Goal: Task Accomplishment & Management: Complete application form

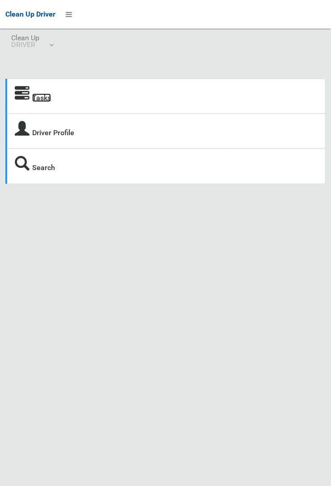
click at [44, 98] on link "Tasks" at bounding box center [41, 97] width 19 height 8
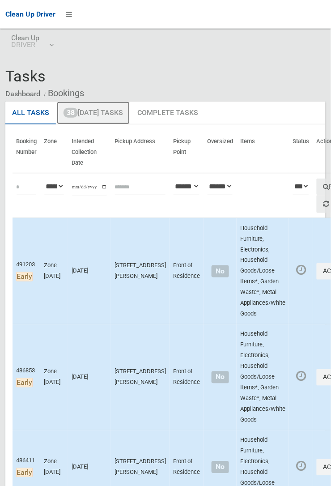
click at [119, 114] on link "38 Today's Tasks" at bounding box center [93, 113] width 73 height 23
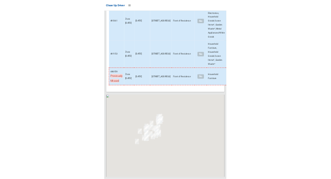
scroll to position [4425, 0]
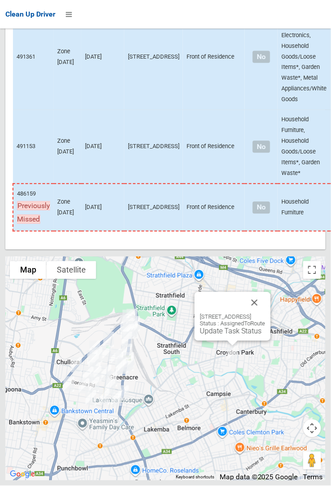
click at [221, 335] on link "Update Task Status" at bounding box center [231, 331] width 62 height 8
click at [265, 313] on button "Close" at bounding box center [254, 302] width 21 height 21
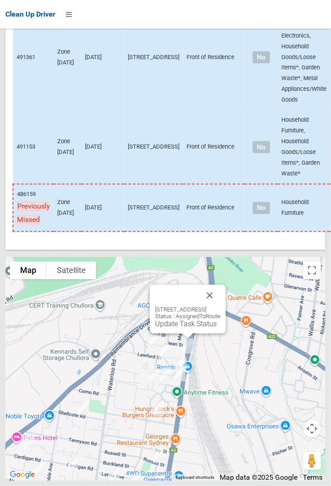
click at [226, 323] on div "2A Lawford Street, GREENACRE NSW 2190 Status : AssignedToRoute Update Task Stat…" at bounding box center [188, 308] width 76 height 49
click at [220, 306] on button "Close" at bounding box center [209, 294] width 21 height 21
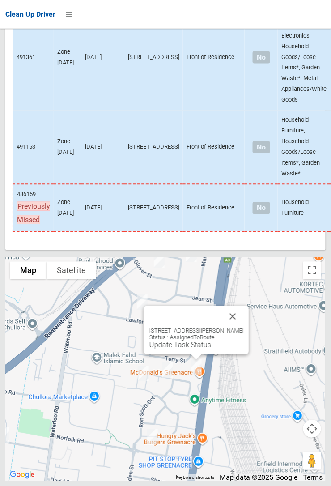
click at [237, 327] on button "Close" at bounding box center [232, 315] width 21 height 21
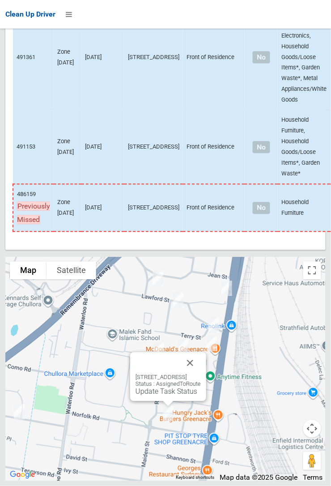
click at [201, 373] on button "Close" at bounding box center [189, 362] width 21 height 21
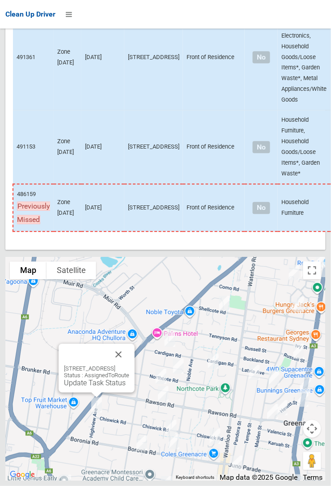
click at [129, 365] on button "Close" at bounding box center [118, 353] width 21 height 21
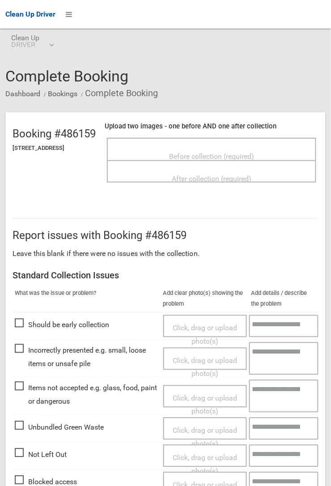
click at [237, 138] on div "Before collection (required)" at bounding box center [211, 149] width 209 height 22
click at [216, 152] on span "Before collection (required)" at bounding box center [211, 156] width 85 height 8
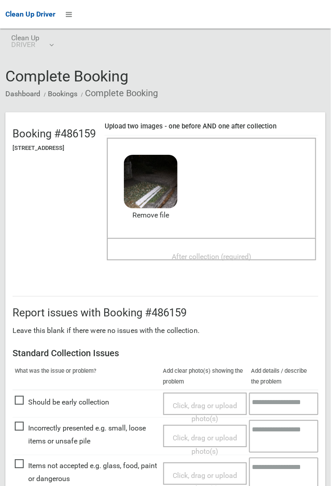
click at [209, 248] on div "After collection (required)" at bounding box center [212, 256] width 190 height 17
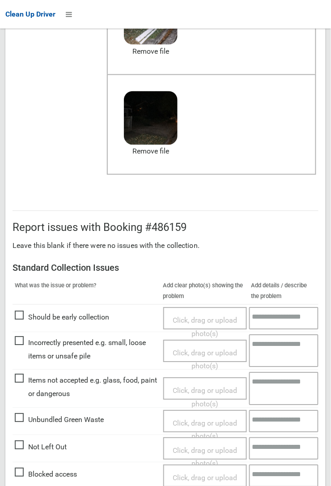
scroll to position [491, 0]
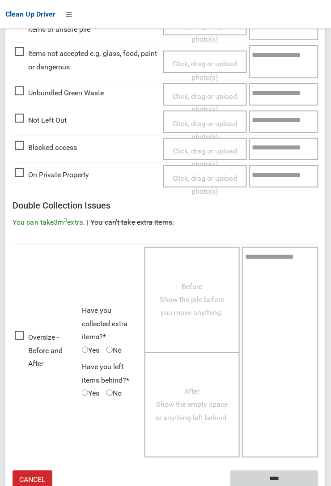
click at [270, 478] on input "****" at bounding box center [274, 478] width 88 height 17
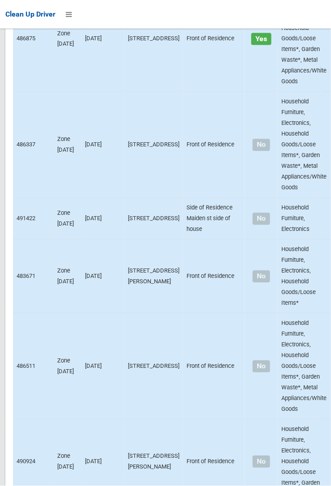
scroll to position [4425, 0]
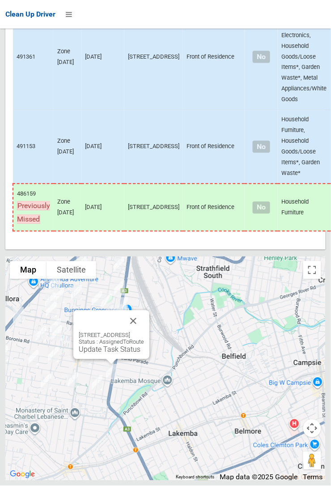
click at [144, 332] on button "Close" at bounding box center [133, 320] width 21 height 21
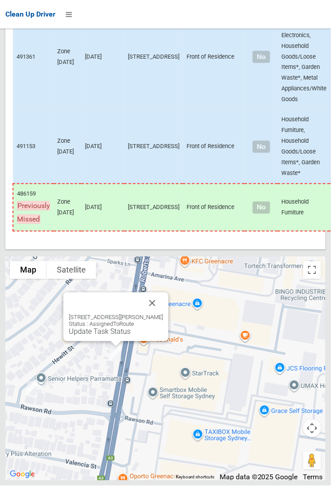
click at [161, 314] on button "Close" at bounding box center [152, 302] width 21 height 21
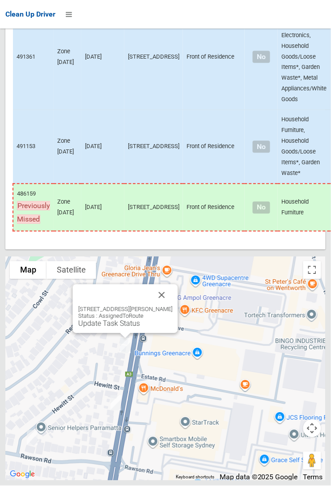
click at [169, 306] on button "Close" at bounding box center [161, 294] width 21 height 21
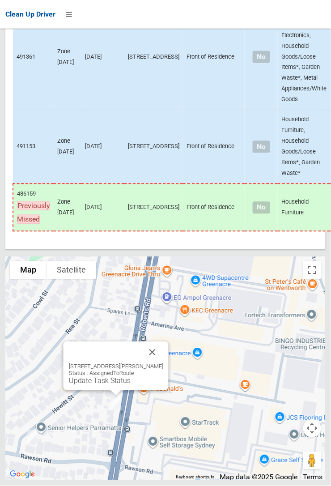
click at [106, 385] on link "Update Task Status" at bounding box center [100, 381] width 62 height 8
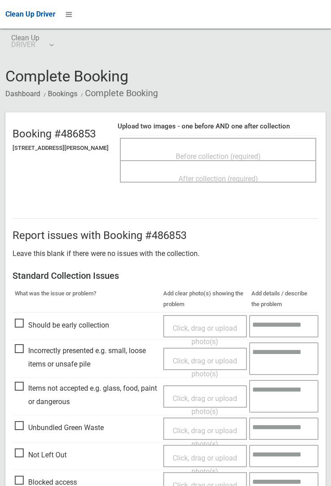
click at [200, 138] on div "Before collection (required)" at bounding box center [218, 149] width 196 height 22
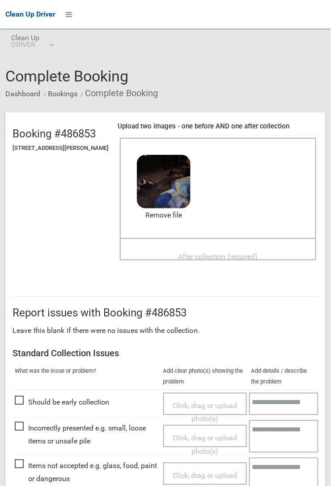
click at [203, 254] on span "After collection (required)" at bounding box center [218, 256] width 80 height 8
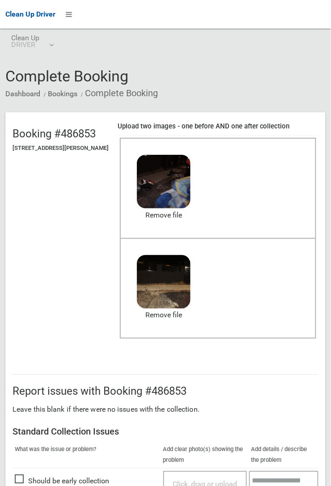
scroll to position [491, 0]
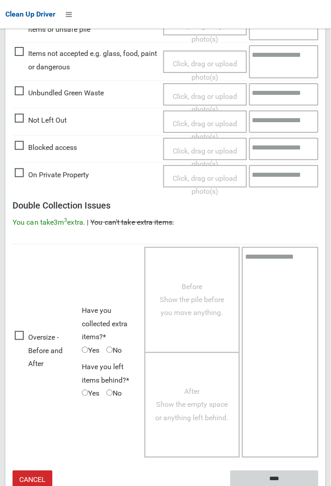
click at [318, 485] on input "****" at bounding box center [274, 478] width 88 height 17
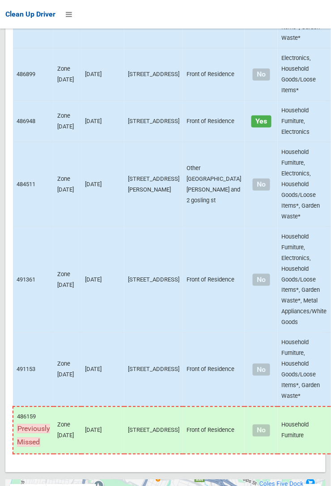
scroll to position [4425, 0]
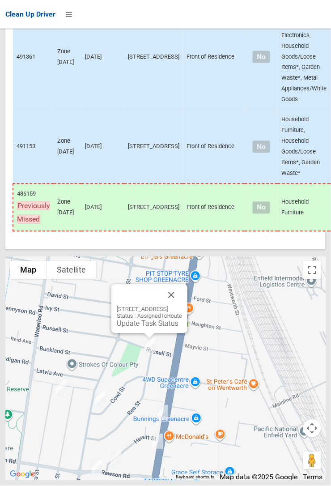
click at [182, 306] on button "Close" at bounding box center [171, 294] width 21 height 21
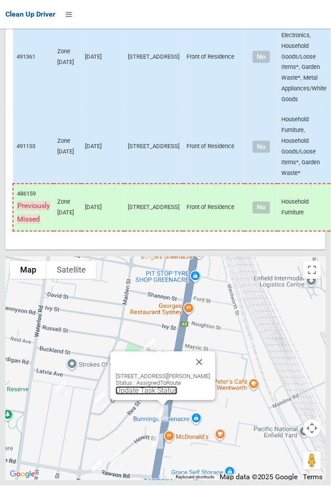
click at [151, 395] on link "Update Task Status" at bounding box center [147, 390] width 62 height 8
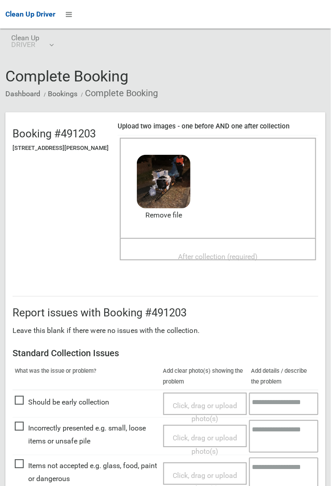
click at [212, 252] on span "After collection (required)" at bounding box center [218, 256] width 80 height 8
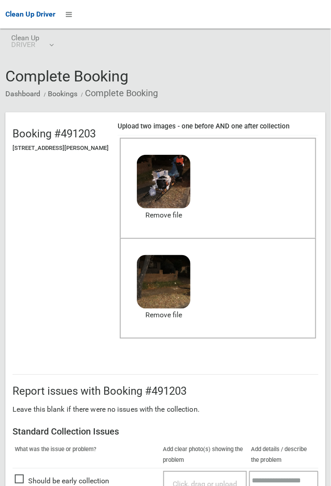
scroll to position [491, 0]
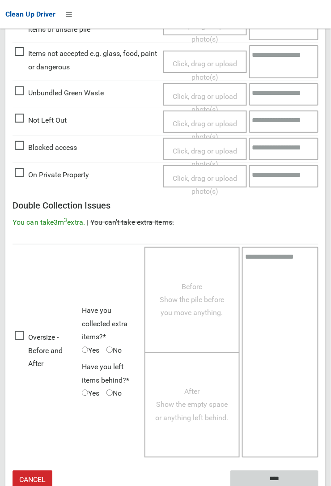
click at [318, 485] on input "****" at bounding box center [274, 478] width 88 height 17
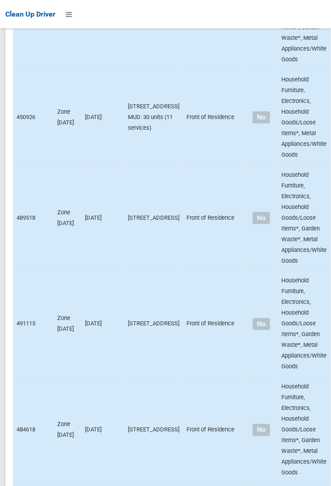
scroll to position [4425, 0]
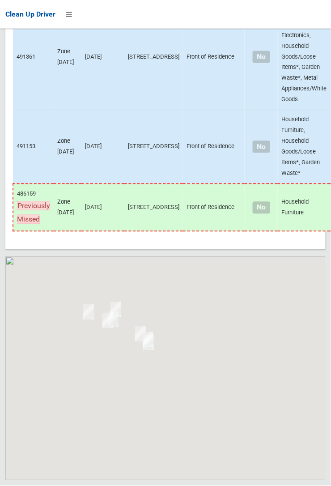
click at [317, 377] on div at bounding box center [165, 369] width 320 height 224
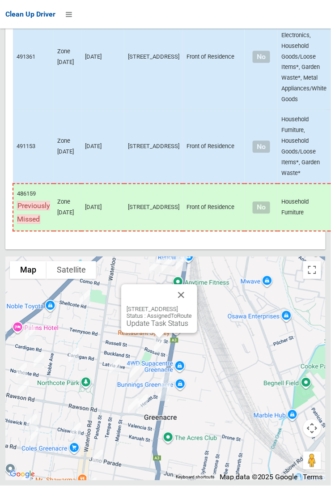
click at [144, 328] on link "Update Task Status" at bounding box center [158, 323] width 62 height 8
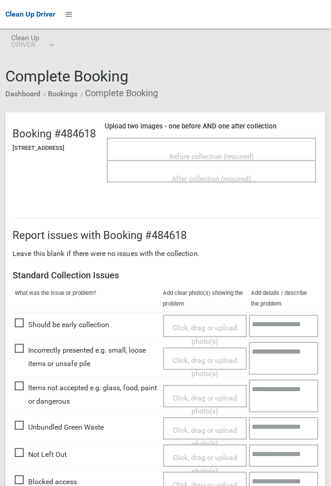
click at [191, 148] on div "Before collection (required)" at bounding box center [212, 156] width 190 height 17
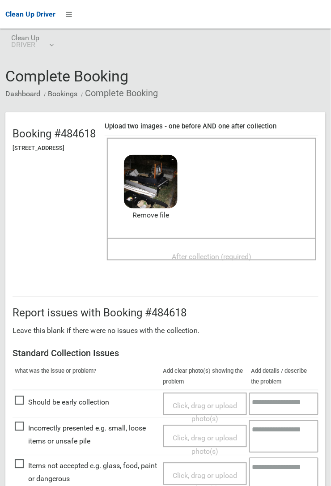
click at [210, 252] on span "After collection (required)" at bounding box center [212, 256] width 80 height 8
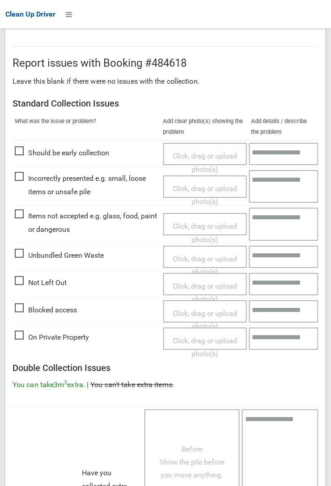
scroll to position [491, 0]
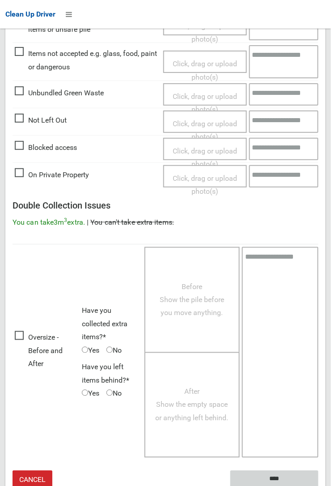
click at [271, 476] on input "****" at bounding box center [274, 478] width 88 height 17
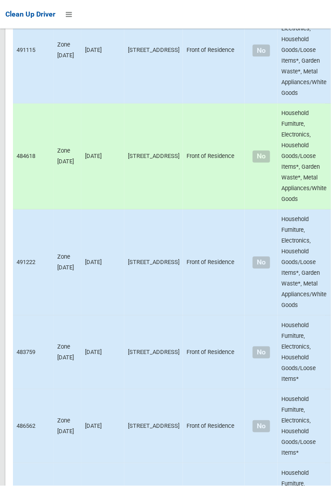
scroll to position [4425, 0]
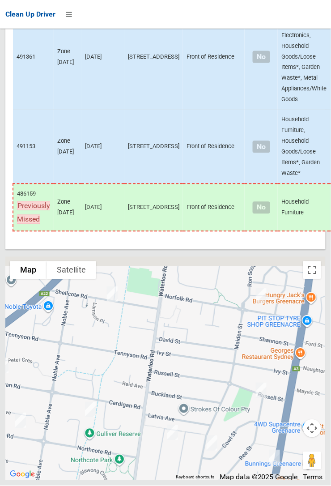
click at [143, 462] on div at bounding box center [165, 369] width 320 height 224
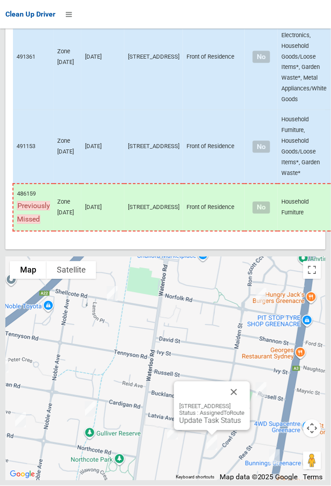
click at [245, 403] on button "Close" at bounding box center [233, 391] width 21 height 21
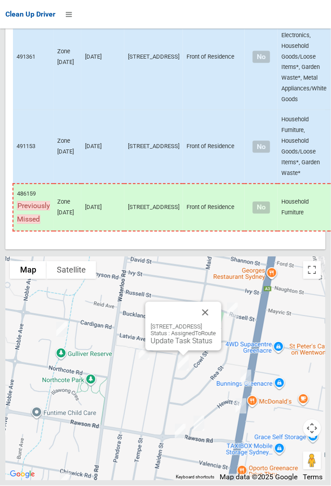
click at [167, 345] on link "Update Task Status" at bounding box center [182, 341] width 62 height 8
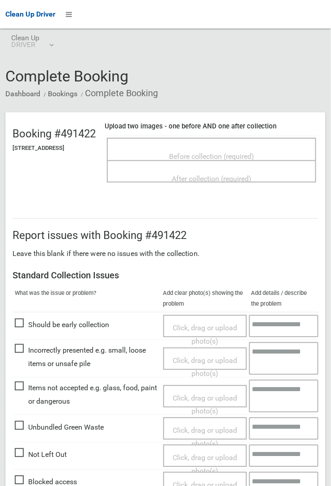
click at [208, 153] on span "Before collection (required)" at bounding box center [211, 156] width 85 height 8
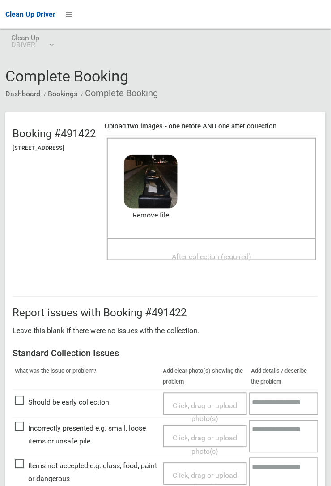
click at [219, 252] on span "After collection (required)" at bounding box center [212, 256] width 80 height 8
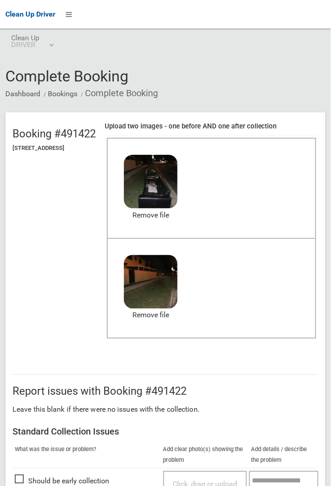
scroll to position [491, 0]
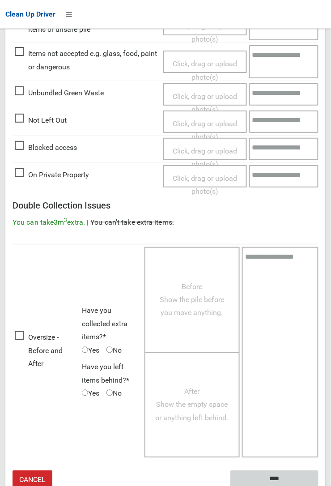
click at [318, 485] on input "****" at bounding box center [274, 478] width 88 height 17
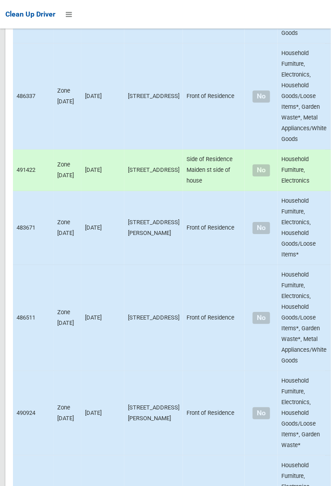
scroll to position [4425, 0]
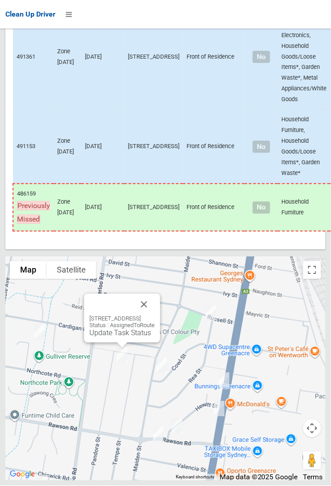
click at [155, 315] on button "Close" at bounding box center [143, 304] width 21 height 21
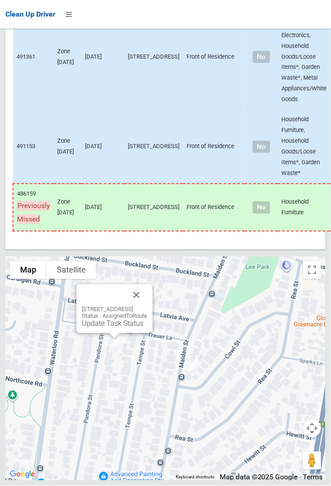
click at [147, 306] on button "Close" at bounding box center [136, 294] width 21 height 21
click at [107, 328] on link "Update Task Status" at bounding box center [113, 323] width 62 height 8
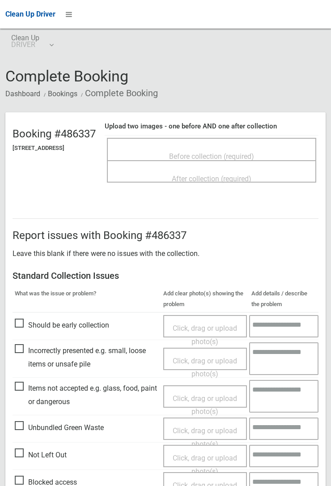
click at [203, 152] on span "Before collection (required)" at bounding box center [211, 156] width 85 height 8
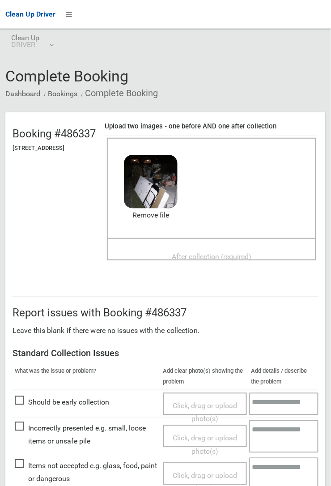
click at [230, 252] on span "After collection (required)" at bounding box center [212, 256] width 80 height 8
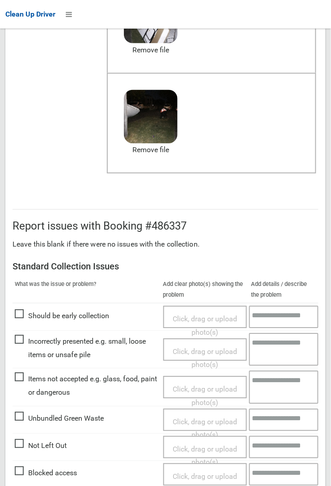
scroll to position [491, 0]
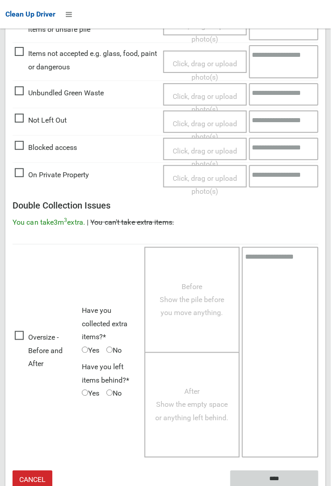
click at [318, 485] on input "****" at bounding box center [274, 478] width 88 height 17
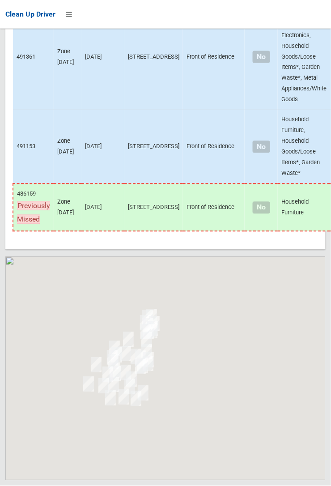
scroll to position [4425, 0]
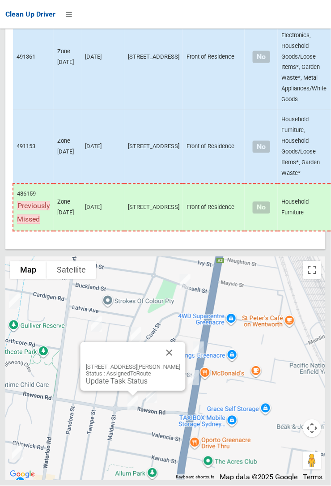
click at [180, 364] on button "Close" at bounding box center [169, 352] width 21 height 21
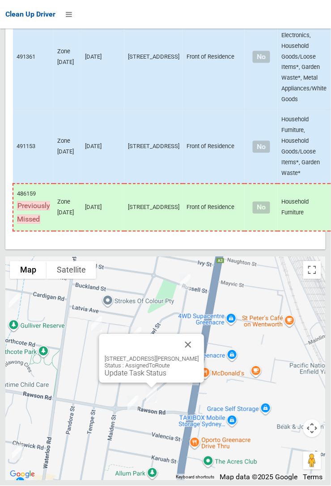
click at [195, 356] on button "Close" at bounding box center [188, 344] width 21 height 21
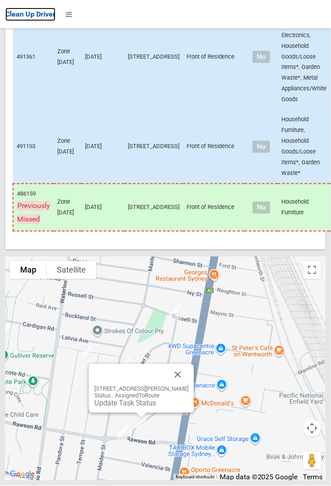
click at [5, 18] on span "Clean Up Driver" at bounding box center [30, 14] width 50 height 8
click at [8, 18] on span "Clean Up Driver" at bounding box center [30, 14] width 50 height 8
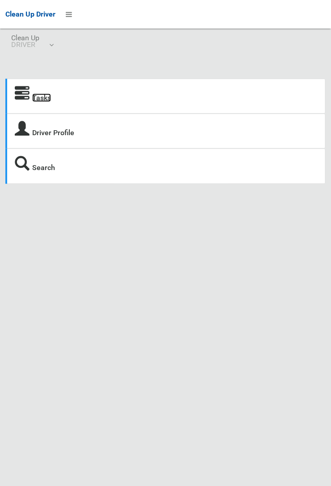
click at [38, 93] on link "Tasks" at bounding box center [41, 97] width 19 height 8
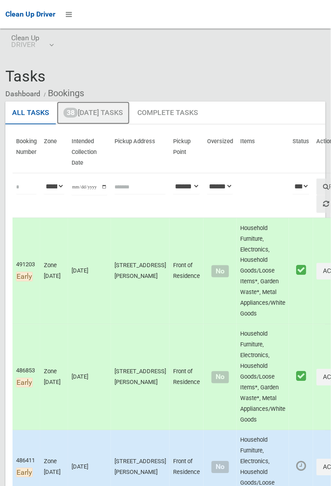
click at [102, 112] on link "38 [DATE] Tasks" at bounding box center [93, 113] width 73 height 23
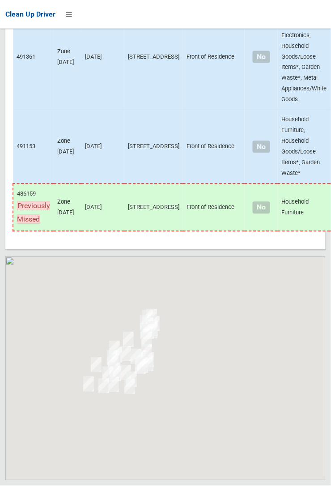
scroll to position [4425, 0]
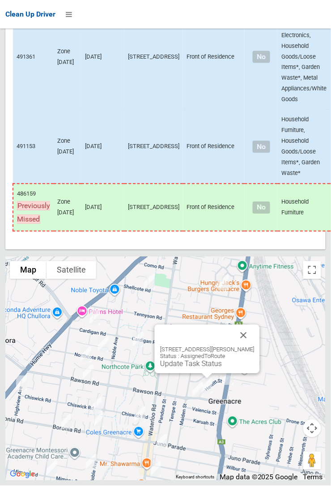
click at [196, 368] on link "Update Task Status" at bounding box center [191, 364] width 62 height 8
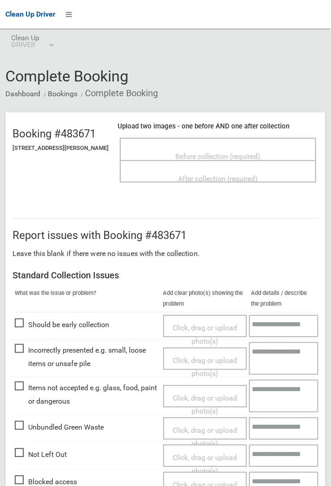
click at [30, 455] on span "Not Left Out" at bounding box center [41, 454] width 52 height 13
click at [197, 460] on span "Click, drag or upload photo(s)" at bounding box center [205, 464] width 64 height 22
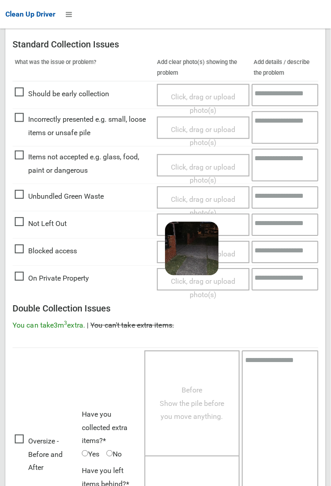
scroll to position [334, 0]
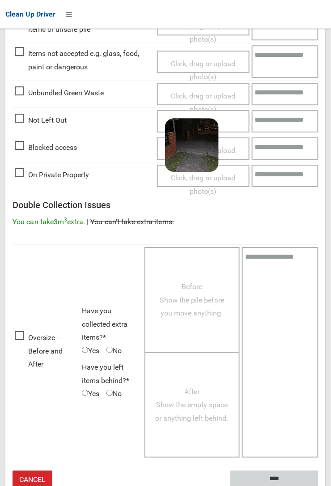
click at [276, 477] on input "****" at bounding box center [274, 478] width 88 height 17
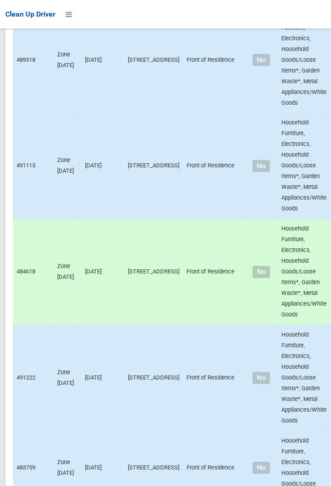
scroll to position [4425, 0]
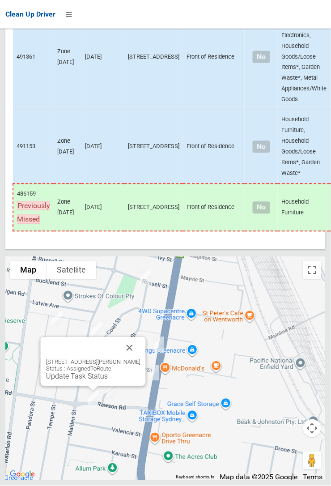
click at [86, 381] on div "27A Rawson Road, GREENACRE NSW 2190 Status : AssignedToRoute Update Task Status" at bounding box center [93, 370] width 94 height 22
click at [72, 381] on link "Update Task Status" at bounding box center [77, 376] width 62 height 8
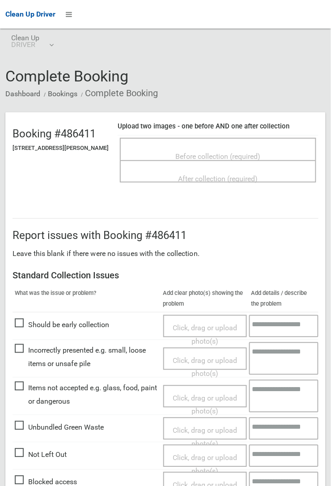
click at [225, 152] on span "Before collection (required)" at bounding box center [218, 156] width 85 height 8
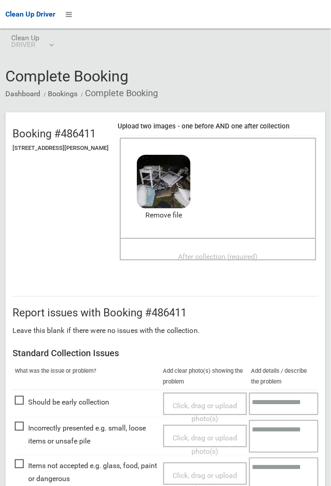
click at [207, 252] on span "After collection (required)" at bounding box center [218, 256] width 80 height 8
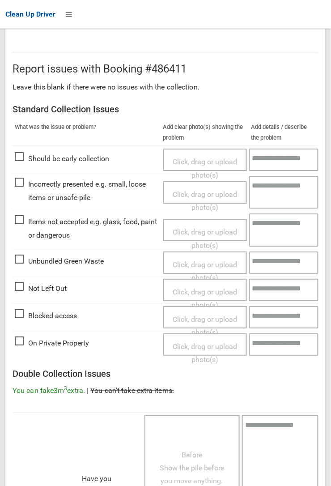
scroll to position [491, 0]
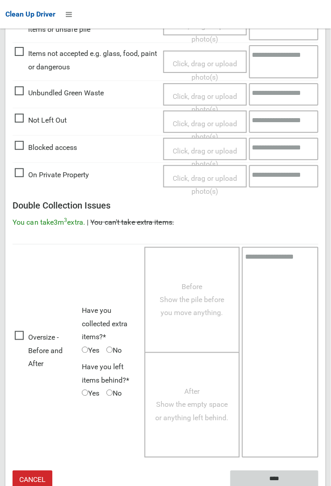
click at [270, 474] on input "****" at bounding box center [274, 478] width 88 height 17
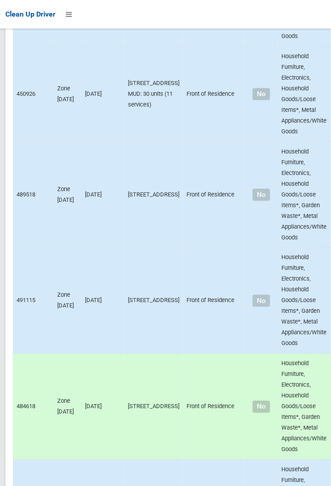
scroll to position [4425, 0]
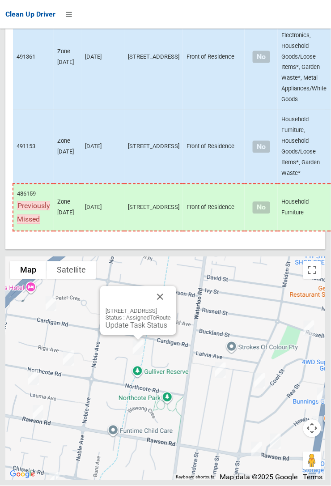
click at [171, 308] on button "Close" at bounding box center [159, 296] width 21 height 21
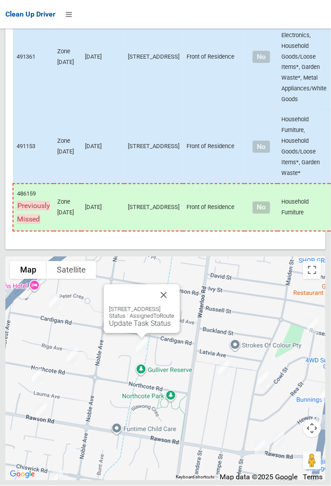
click at [174, 306] on button "Close" at bounding box center [163, 294] width 21 height 21
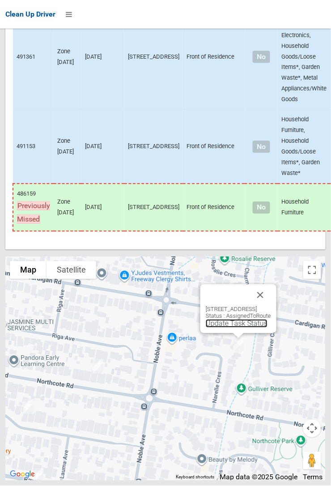
click at [218, 328] on link "Update Task Status" at bounding box center [237, 323] width 62 height 8
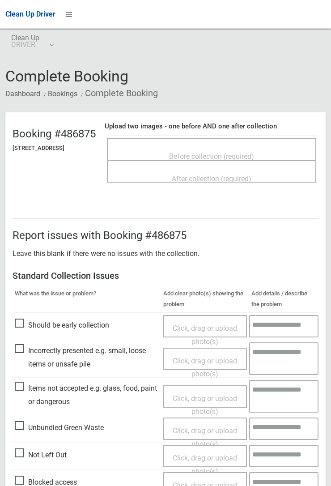
click at [204, 152] on span "Before collection (required)" at bounding box center [211, 156] width 85 height 8
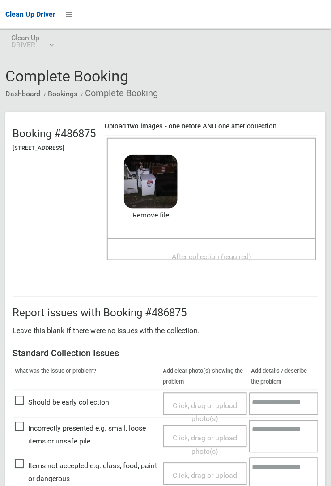
click at [225, 252] on span "After collection (required)" at bounding box center [212, 256] width 80 height 8
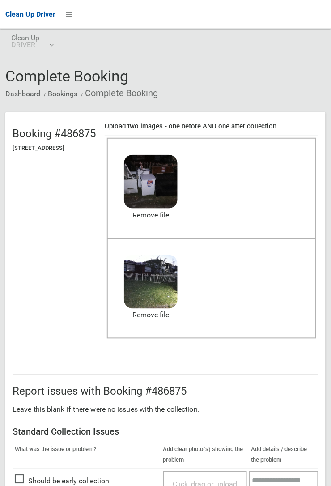
scroll to position [491, 0]
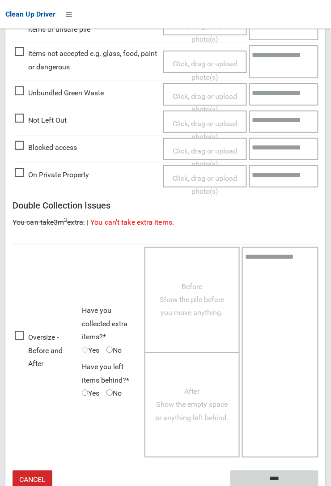
click at [318, 485] on input "****" at bounding box center [274, 478] width 88 height 17
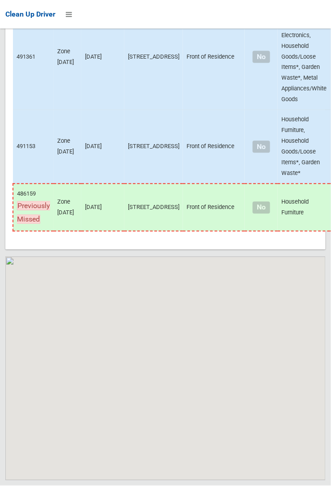
scroll to position [4425, 0]
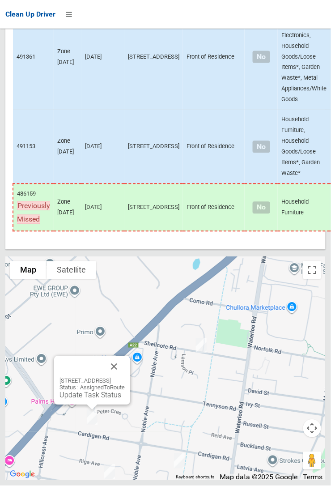
click at [125, 377] on button "Close" at bounding box center [113, 366] width 21 height 21
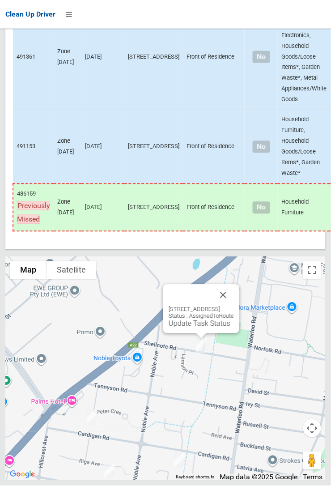
click at [172, 328] on link "Update Task Status" at bounding box center [200, 323] width 62 height 8
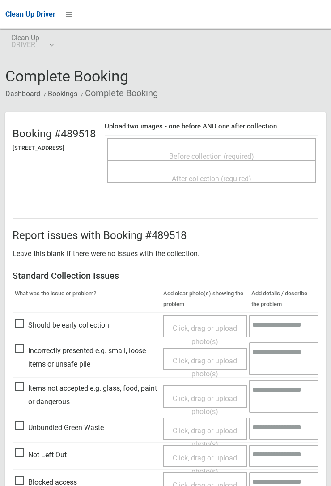
click at [228, 152] on span "Before collection (required)" at bounding box center [211, 156] width 85 height 8
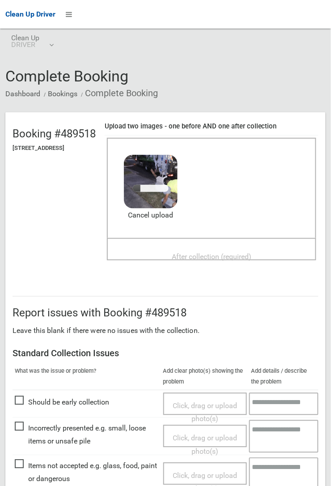
click at [196, 252] on span "After collection (required)" at bounding box center [212, 256] width 80 height 8
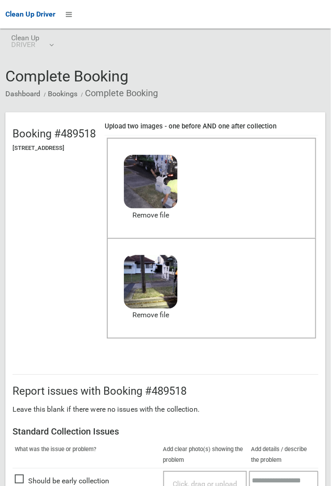
scroll to position [491, 0]
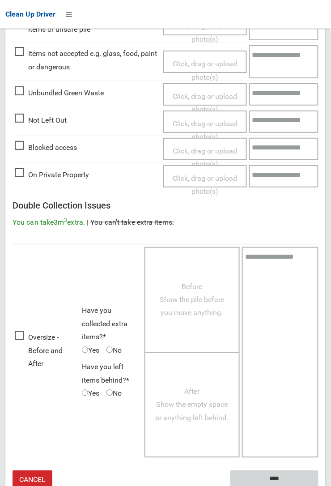
click at [269, 477] on input "****" at bounding box center [274, 478] width 88 height 17
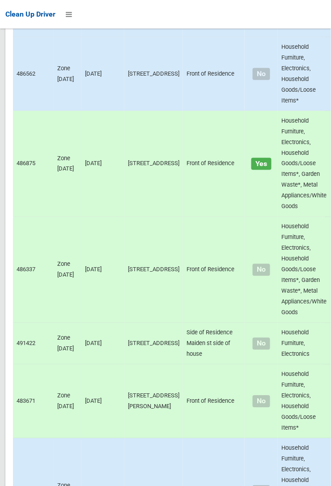
scroll to position [4425, 0]
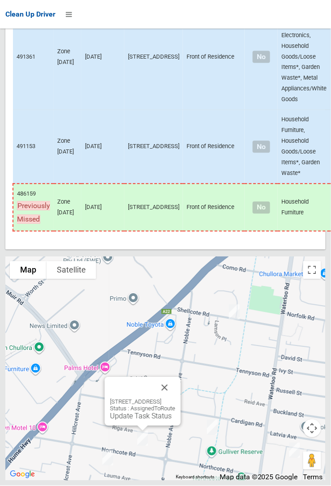
click at [175, 398] on button "Close" at bounding box center [164, 387] width 21 height 21
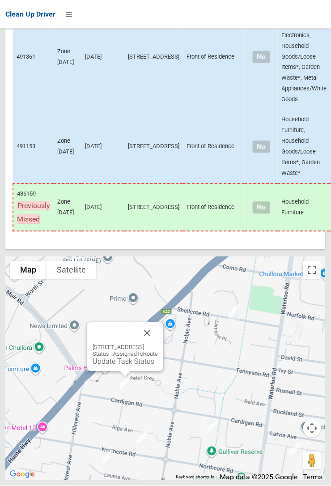
click at [114, 366] on link "Update Task Status" at bounding box center [124, 361] width 62 height 8
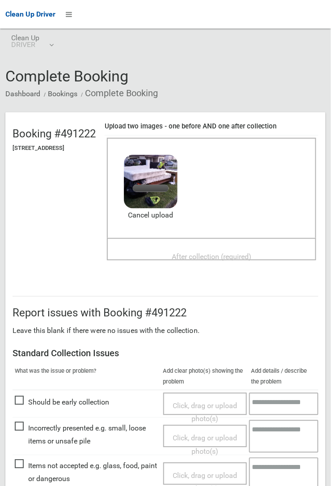
click at [198, 252] on span "After collection (required)" at bounding box center [212, 256] width 80 height 8
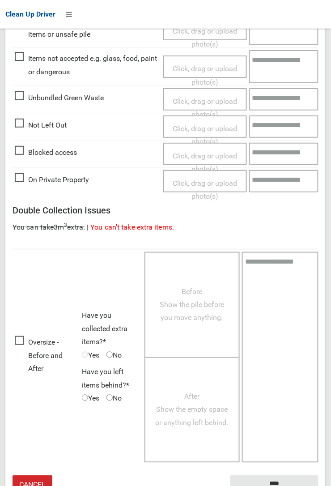
scroll to position [491, 0]
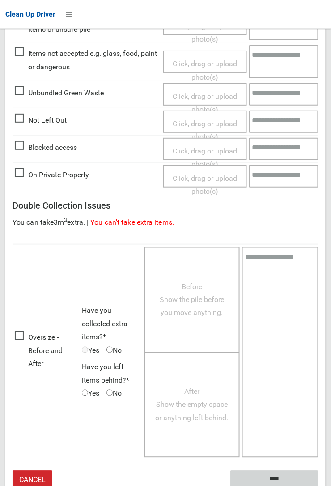
click at [275, 478] on input "****" at bounding box center [274, 478] width 88 height 17
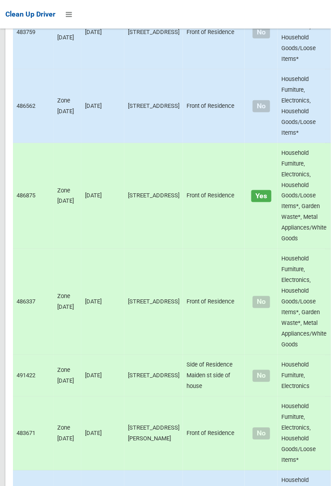
scroll to position [4425, 0]
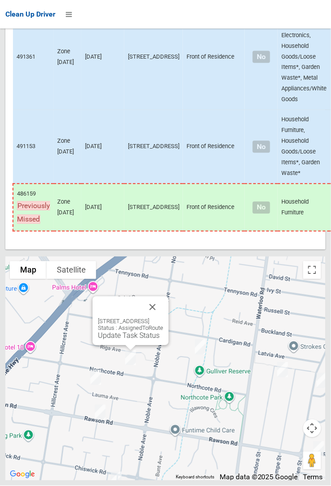
click at [126, 340] on link "Update Task Status" at bounding box center [129, 335] width 62 height 8
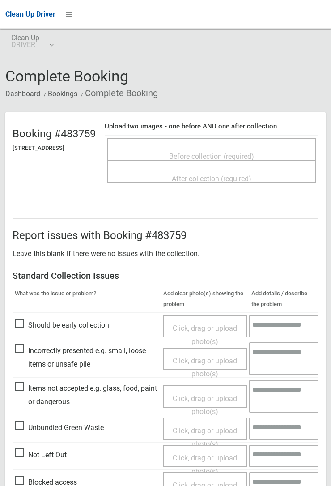
click at [220, 152] on span "Before collection (required)" at bounding box center [211, 156] width 85 height 8
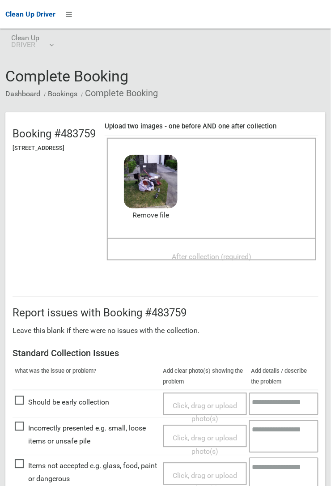
click at [218, 252] on span "After collection (required)" at bounding box center [212, 256] width 80 height 8
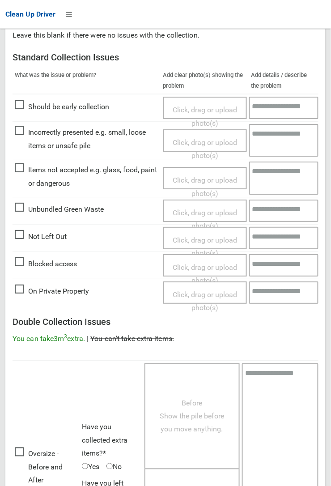
scroll to position [491, 0]
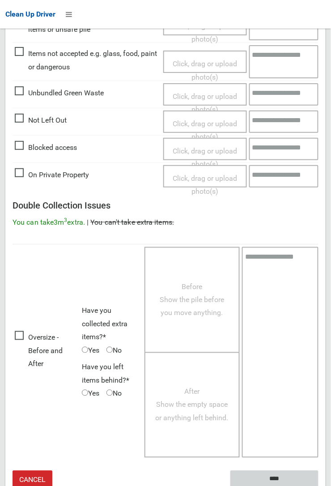
click at [318, 485] on input "****" at bounding box center [274, 478] width 88 height 17
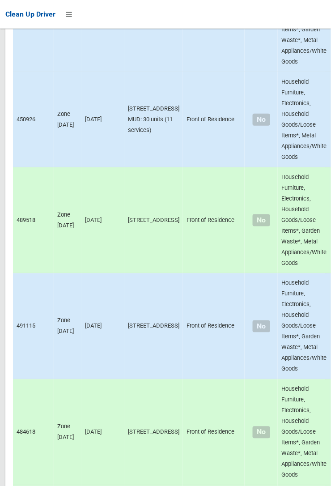
scroll to position [4425, 0]
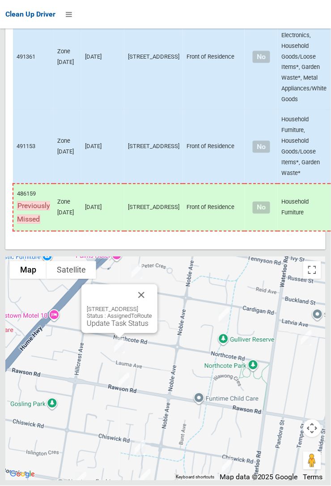
click at [114, 328] on link "Update Task Status" at bounding box center [118, 323] width 62 height 8
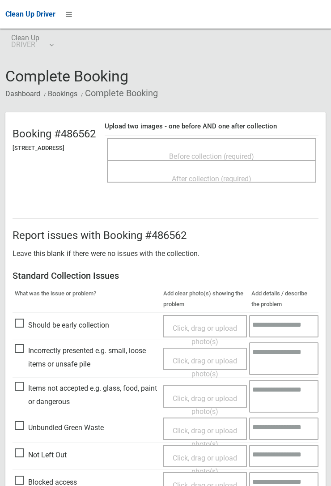
click at [212, 154] on span "Before collection (required)" at bounding box center [211, 156] width 85 height 8
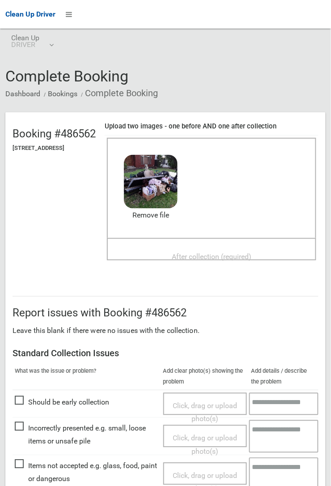
click at [206, 252] on span "After collection (required)" at bounding box center [212, 256] width 80 height 8
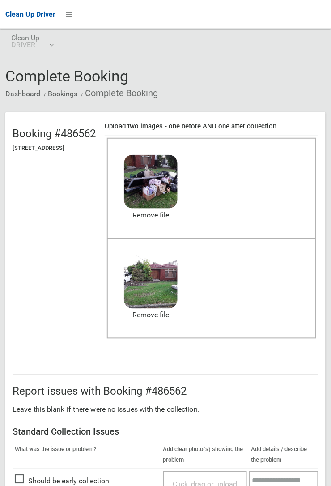
scroll to position [491, 0]
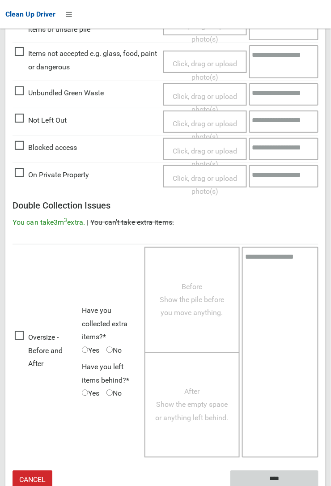
click at [318, 485] on input "****" at bounding box center [274, 478] width 88 height 17
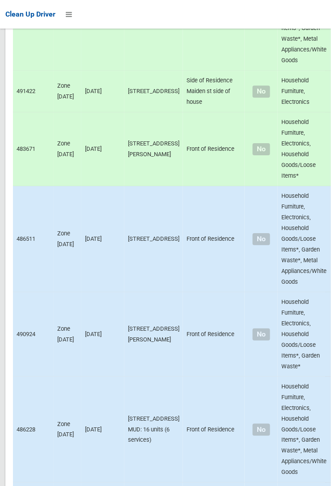
scroll to position [4425, 0]
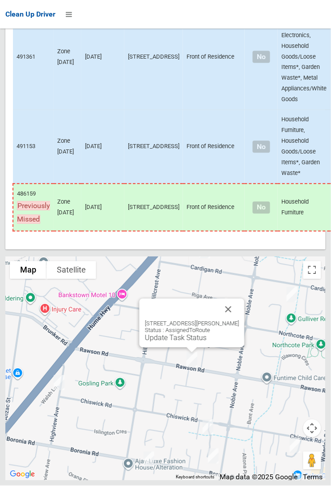
click at [168, 342] on link "Update Task Status" at bounding box center [176, 338] width 62 height 8
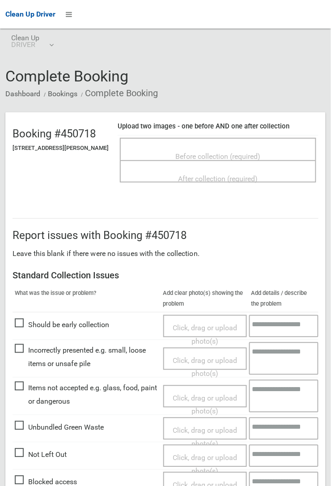
click at [230, 152] on span "Before collection (required)" at bounding box center [218, 156] width 85 height 8
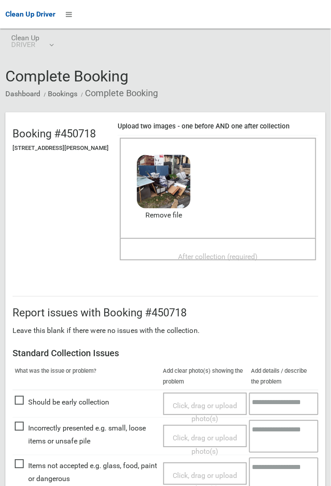
click at [215, 259] on span "After collection (required)" at bounding box center [218, 256] width 80 height 8
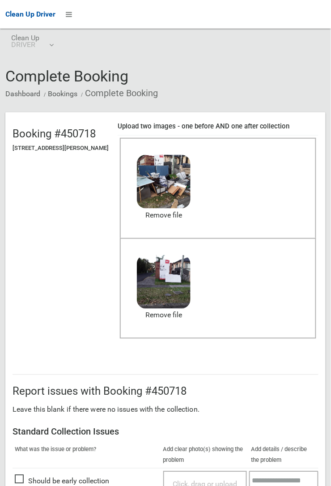
scroll to position [221, 0]
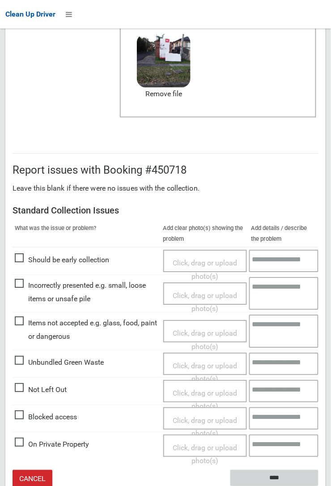
click at [269, 474] on input "****" at bounding box center [274, 478] width 88 height 17
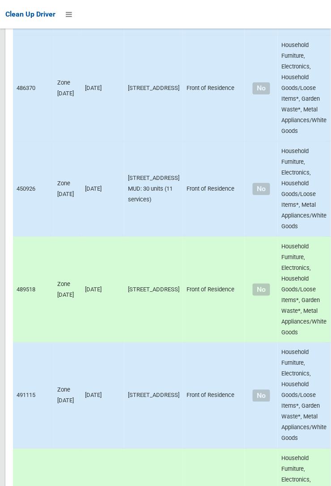
scroll to position [4425, 0]
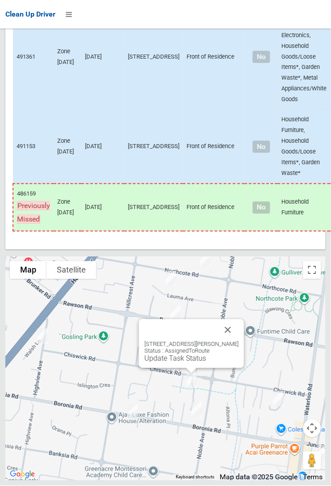
click at [233, 341] on button "Close" at bounding box center [227, 329] width 21 height 21
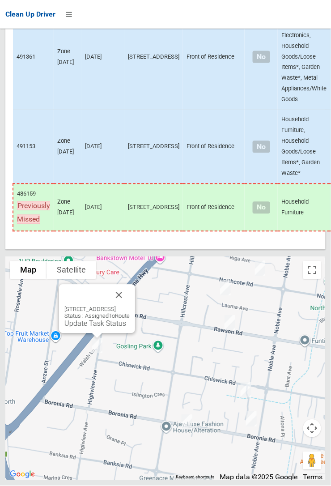
click at [84, 333] on div "112 Highview Avenue, GREENACRE NSW 2190 Status : AssignedToRoute Update Task St…" at bounding box center [97, 308] width 76 height 49
click at [79, 328] on link "Update Task Status" at bounding box center [95, 323] width 62 height 8
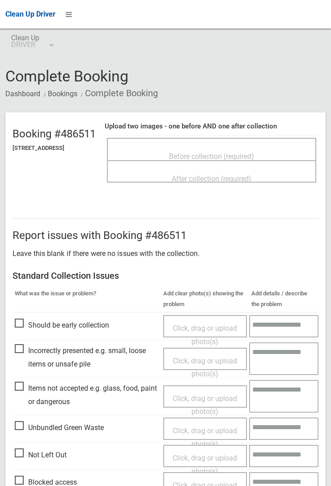
click at [197, 152] on span "Before collection (required)" at bounding box center [211, 156] width 85 height 8
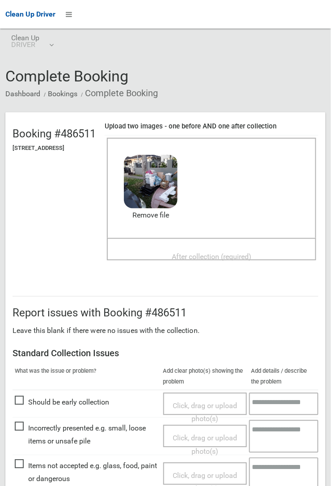
click at [195, 252] on span "After collection (required)" at bounding box center [212, 256] width 80 height 8
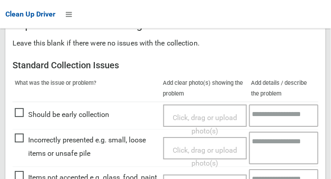
scroll to position [808, 0]
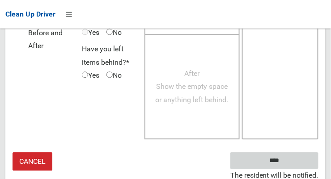
click at [281, 159] on input "****" at bounding box center [274, 160] width 88 height 17
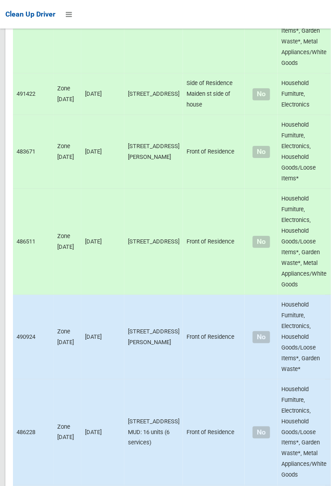
scroll to position [4425, 0]
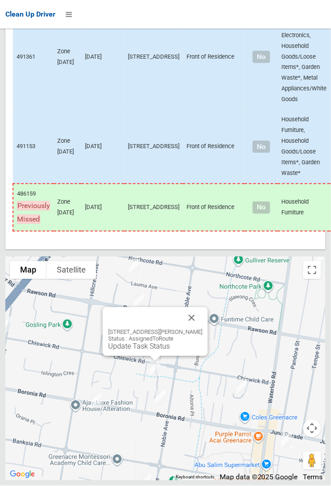
click at [199, 179] on button "Close" at bounding box center [191, 317] width 21 height 21
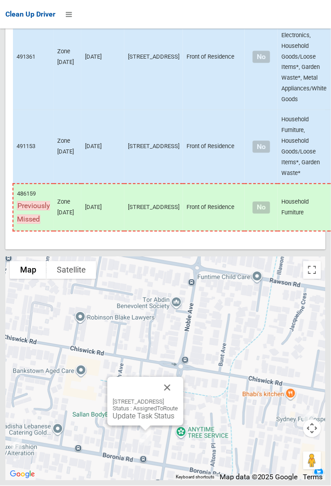
click at [178, 179] on button "Close" at bounding box center [167, 387] width 21 height 21
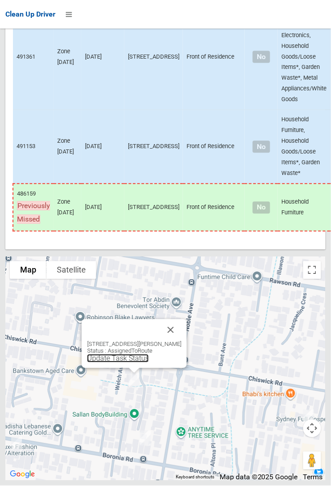
click at [124, 179] on link "Update Task Status" at bounding box center [118, 358] width 62 height 8
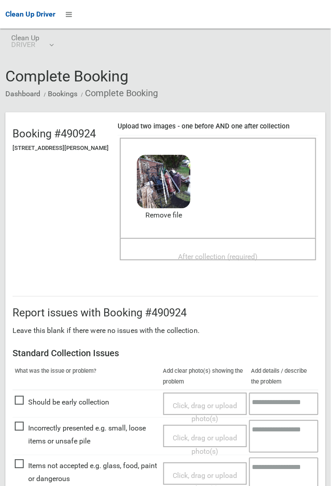
click at [226, 229] on div "Before collection (required) 3.5 MB 2025-10-1306.31.538922428172726363531.jpg C…" at bounding box center [218, 188] width 196 height 100
click at [210, 248] on div "After collection (required)" at bounding box center [218, 256] width 177 height 17
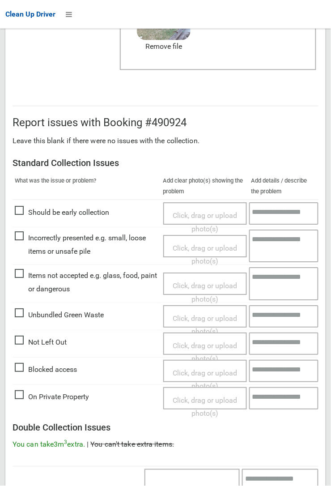
scroll to position [491, 0]
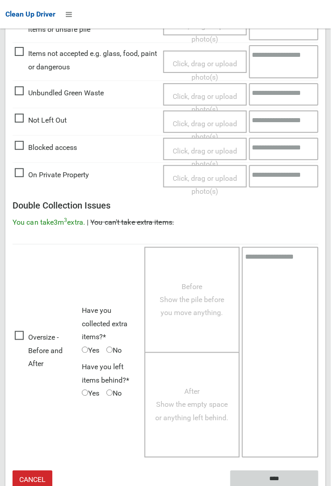
click at [278, 474] on input "****" at bounding box center [274, 478] width 88 height 17
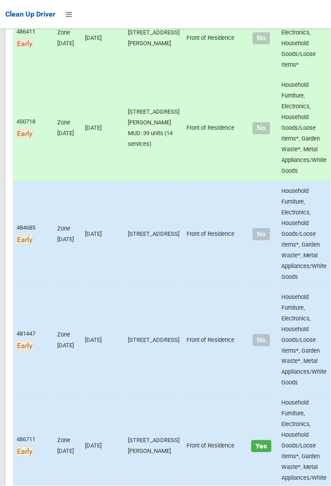
scroll to position [4425, 0]
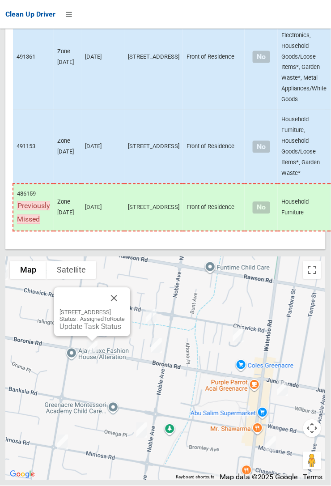
click at [77, 331] on link "Update Task Status" at bounding box center [90, 326] width 62 height 8
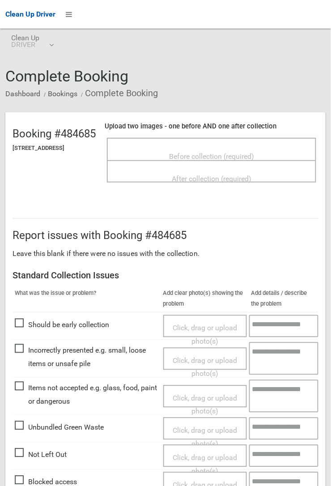
click at [220, 152] on span "Before collection (required)" at bounding box center [211, 156] width 85 height 8
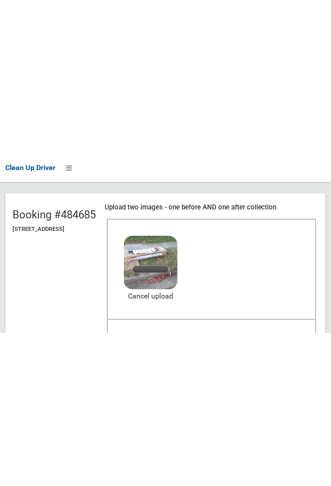
scroll to position [80, 0]
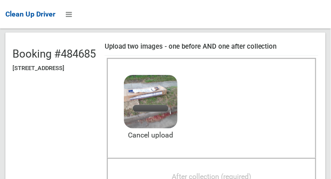
click at [222, 173] on span "After collection (required)" at bounding box center [212, 177] width 80 height 8
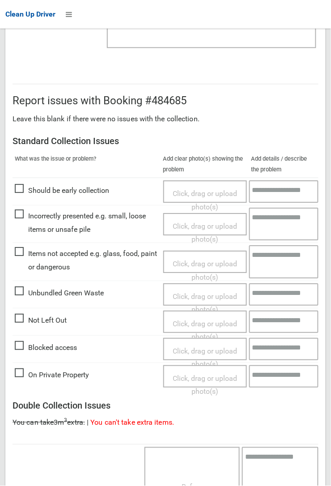
scroll to position [491, 0]
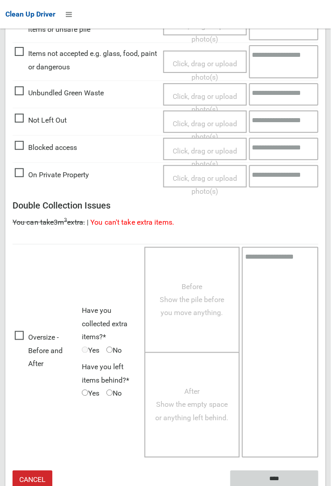
click at [318, 485] on input "****" at bounding box center [274, 478] width 88 height 17
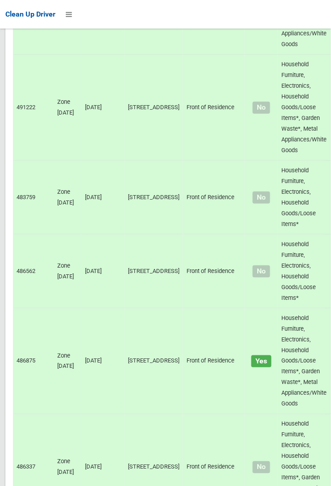
scroll to position [4425, 0]
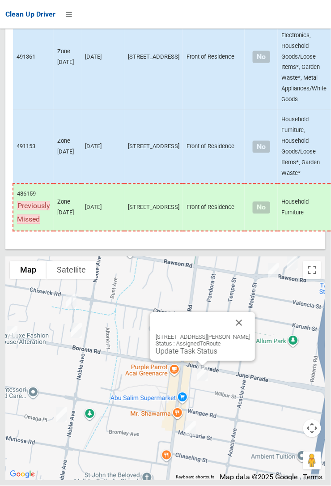
click at [248, 334] on button "Close" at bounding box center [239, 322] width 21 height 21
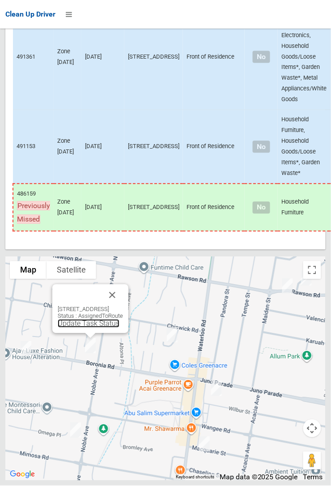
click at [83, 328] on link "Update Task Status" at bounding box center [89, 323] width 62 height 8
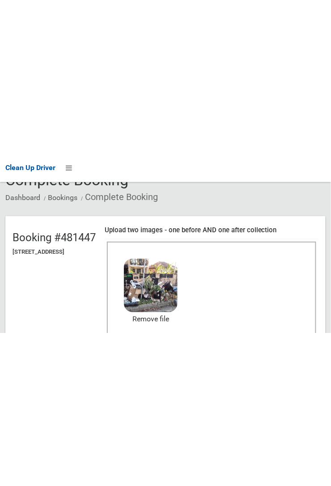
scroll to position [57, 0]
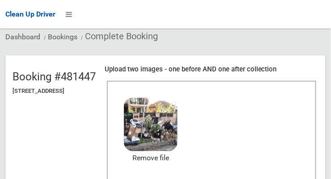
click at [275, 85] on div "Before collection (required) 3.4 MB 2025-10-1306.43.313265510157301405613.jpg C…" at bounding box center [211, 131] width 209 height 100
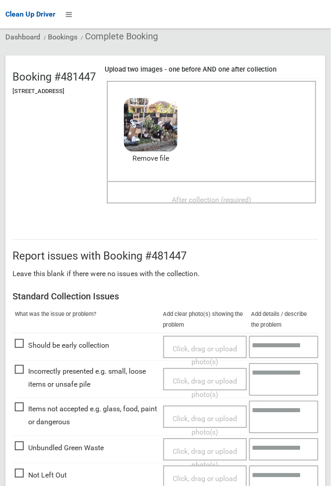
click at [226, 198] on span "After collection (required)" at bounding box center [212, 199] width 80 height 8
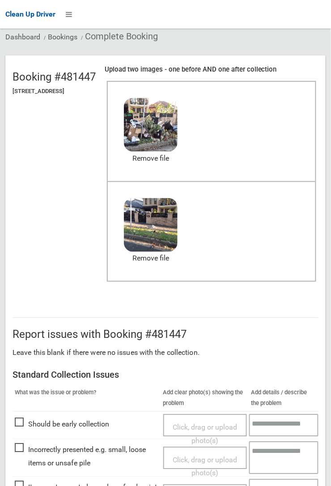
scroll to position [491, 0]
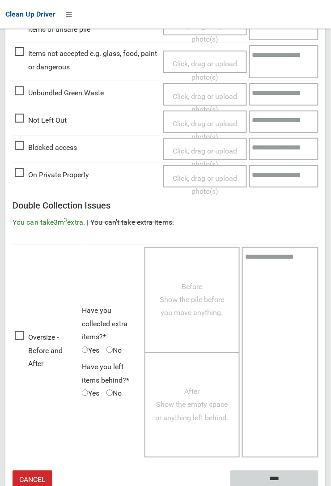
click at [318, 485] on input "****" at bounding box center [274, 478] width 88 height 17
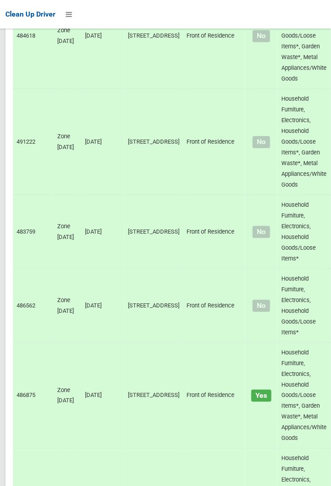
scroll to position [4425, 0]
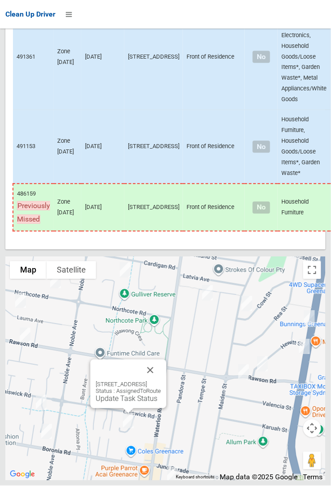
click at [121, 403] on link "Update Task Status" at bounding box center [127, 398] width 62 height 8
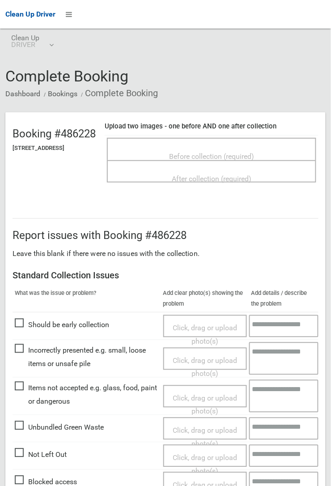
click at [199, 152] on span "Before collection (required)" at bounding box center [211, 156] width 85 height 8
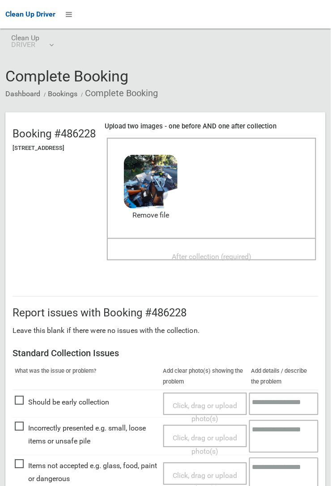
click at [195, 248] on div "After collection (required)" at bounding box center [212, 256] width 190 height 17
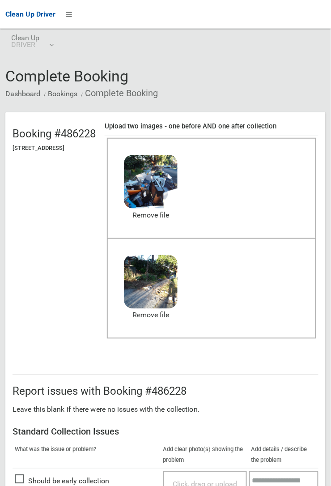
scroll to position [221, 0]
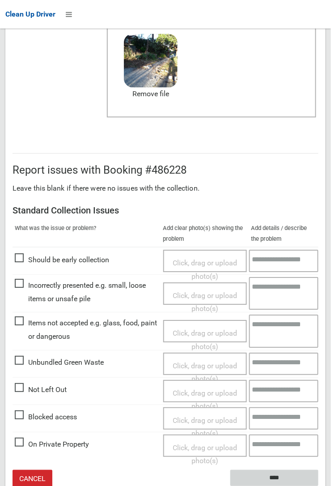
click at [313, 474] on input "****" at bounding box center [274, 478] width 88 height 17
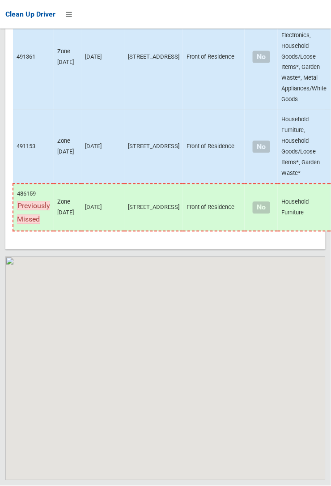
scroll to position [4425, 0]
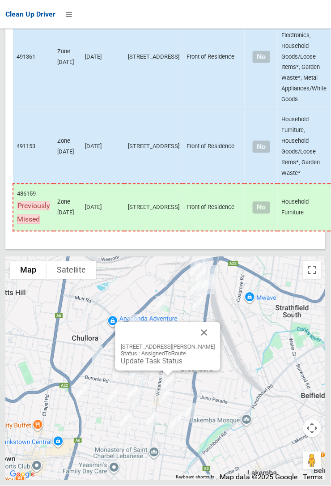
click at [215, 343] on button "Close" at bounding box center [204, 332] width 21 height 21
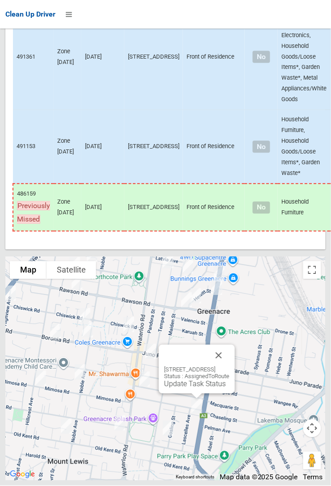
click at [229, 366] on button "Close" at bounding box center [218, 355] width 21 height 21
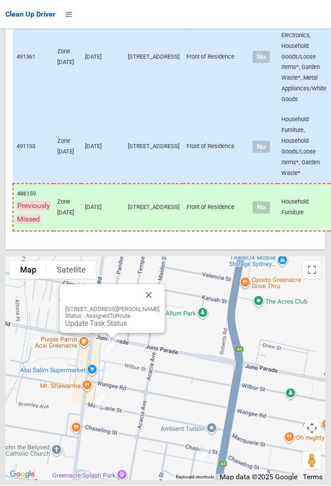
click at [108, 333] on div "[STREET_ADDRESS][PERSON_NAME] Status : AssignedToRoute Update Task Status" at bounding box center [112, 308] width 105 height 49
click at [99, 328] on link "Update Task Status" at bounding box center [96, 323] width 62 height 8
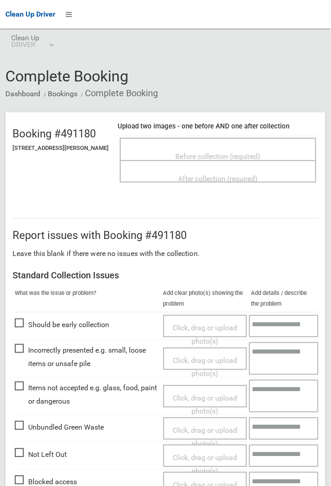
click at [222, 152] on span "Before collection (required)" at bounding box center [218, 156] width 85 height 8
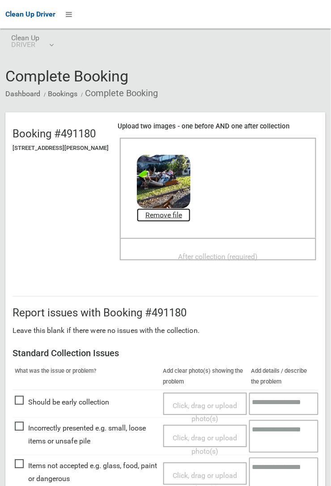
click at [180, 212] on link "Remove file" at bounding box center [164, 214] width 54 height 13
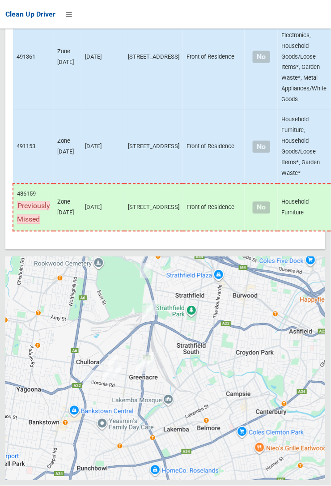
scroll to position [4425, 0]
